Goal: Task Accomplishment & Management: Manage account settings

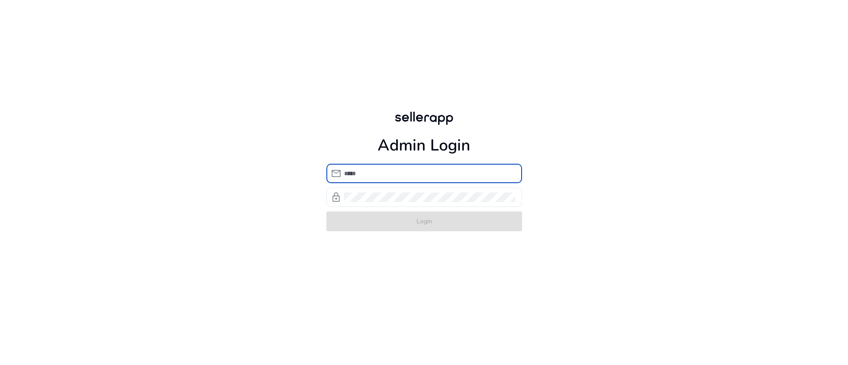
type input "**********"
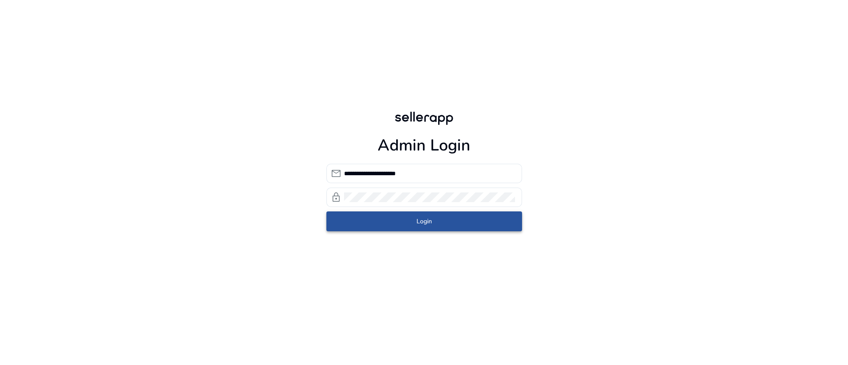
click at [419, 218] on span "Login" at bounding box center [423, 221] width 15 height 9
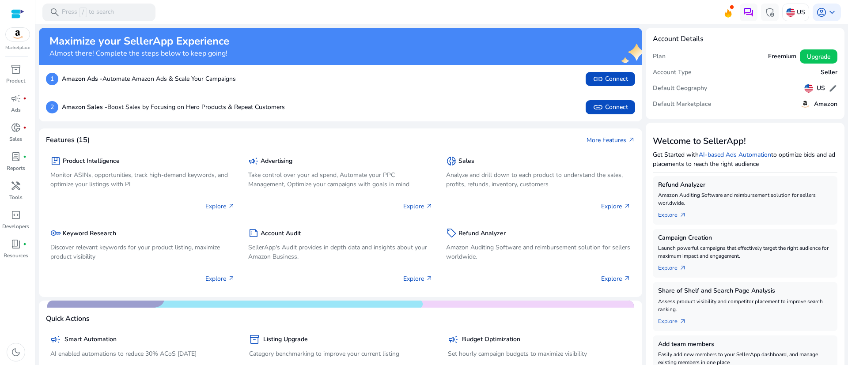
click at [625, 20] on mat-toolbar "search Press / to search admin_panel_settings US account_circle keyboard_arrow_…" at bounding box center [441, 12] width 812 height 24
click at [11, 107] on p "Ads" at bounding box center [16, 110] width 10 height 8
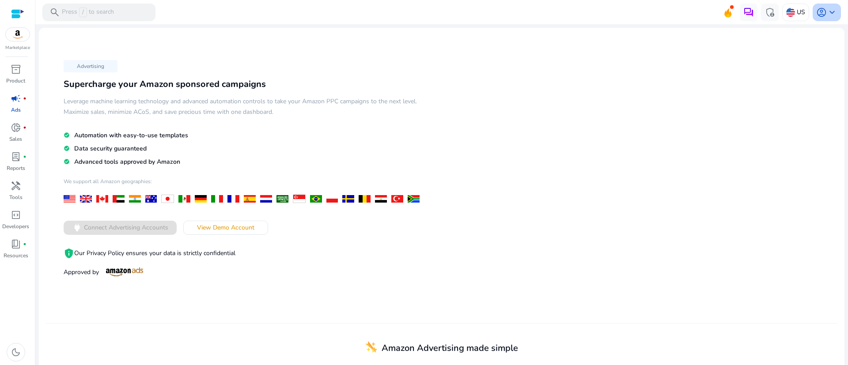
click at [827, 14] on span "keyboard_arrow_down" at bounding box center [832, 12] width 11 height 11
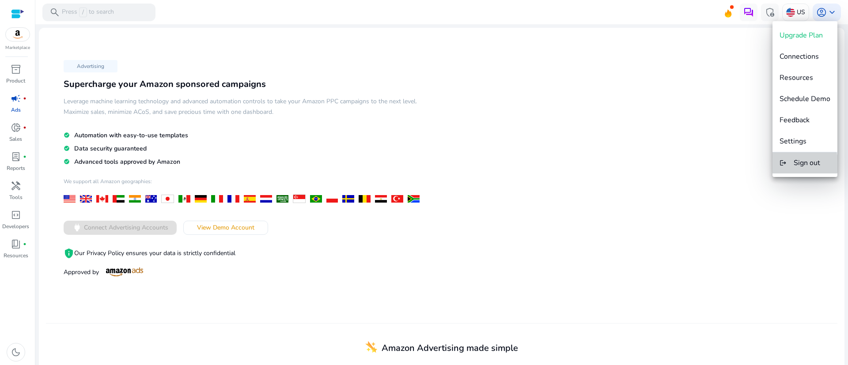
click at [797, 164] on span "Sign out" at bounding box center [806, 163] width 26 height 10
